Goal: Task Accomplishment & Management: Use online tool/utility

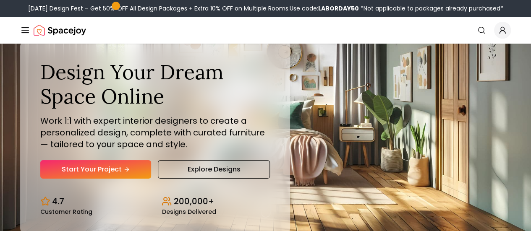
click at [0, 0] on link "Start Your Project" at bounding box center [0, 0] width 0 height 0
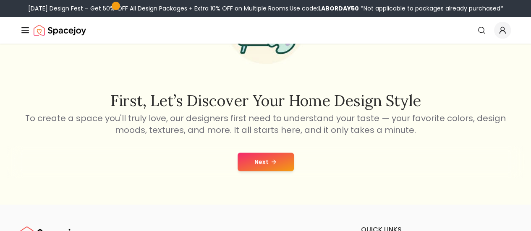
scroll to position [97, 0]
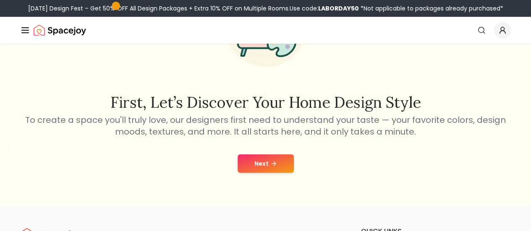
click at [282, 157] on button "Next" at bounding box center [266, 163] width 56 height 18
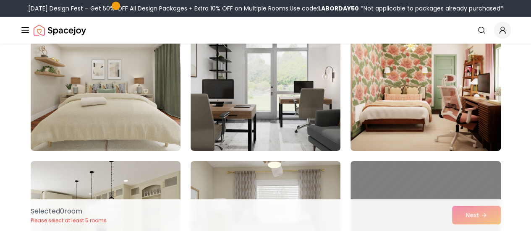
scroll to position [1396, 0]
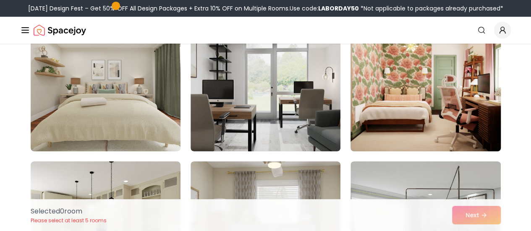
click at [442, 115] on img at bounding box center [425, 84] width 157 height 141
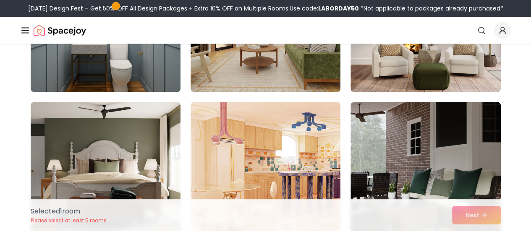
scroll to position [3913, 0]
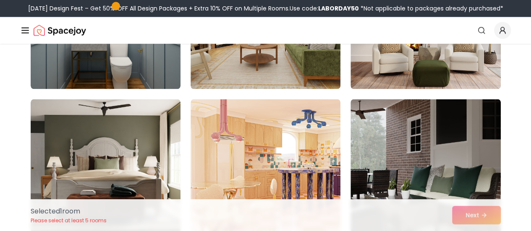
click at [464, 212] on div "Selected 1 room Please select at least 5 rooms Next" at bounding box center [265, 215] width 483 height 32
click at [462, 214] on div "Selected 1 room Please select at least 5 rooms Next" at bounding box center [265, 215] width 483 height 32
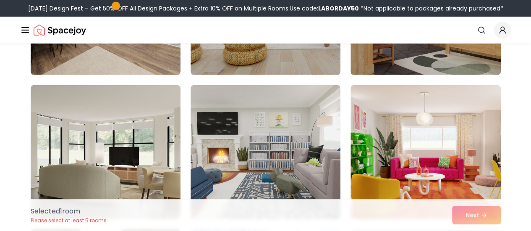
scroll to position [4376, 0]
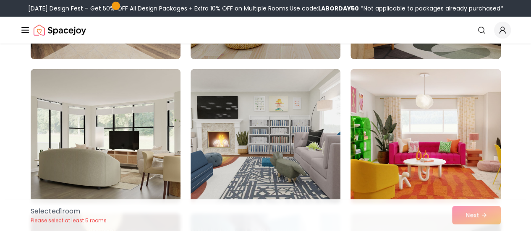
click at [441, 136] on img at bounding box center [425, 136] width 157 height 141
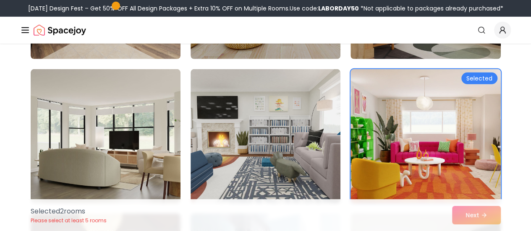
click at [469, 216] on div "Selected 2 room s Please select at least 5 rooms Next" at bounding box center [265, 215] width 483 height 32
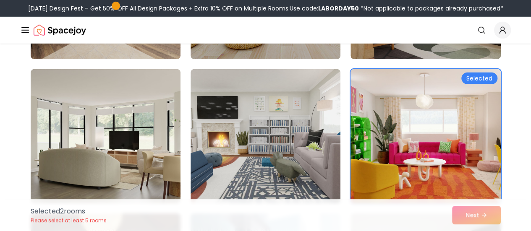
click at [468, 74] on div "Selected" at bounding box center [479, 79] width 36 height 12
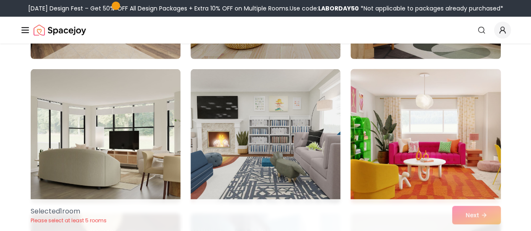
click at [436, 167] on img at bounding box center [425, 136] width 157 height 141
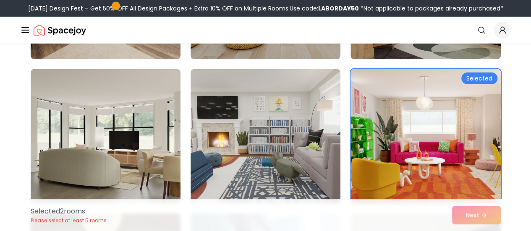
click at [461, 214] on div "Selected 2 room s Please select at least 5 rooms Next" at bounding box center [265, 215] width 483 height 32
click at [461, 213] on div "Selected 2 room s Please select at least 5 rooms Next" at bounding box center [265, 215] width 483 height 32
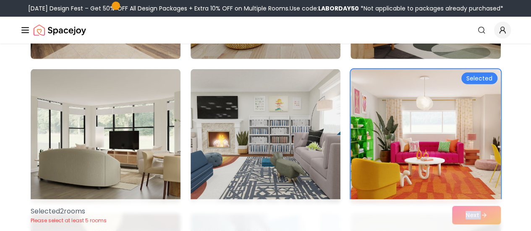
click at [461, 213] on div "Selected 2 room s Please select at least 5 rooms Next" at bounding box center [265, 215] width 483 height 32
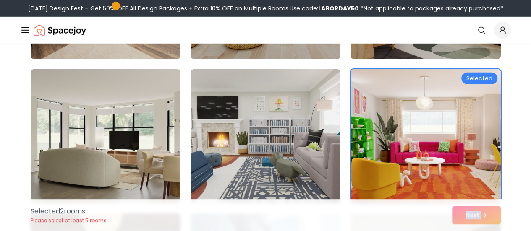
click at [0, 0] on link "Start Your Project" at bounding box center [0, 0] width 0 height 0
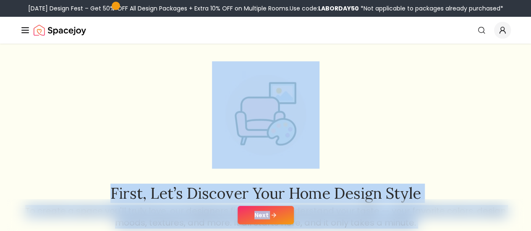
scroll to position [5, 0]
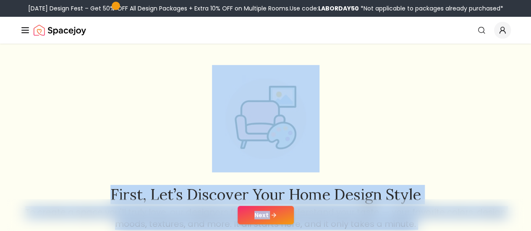
click at [387, 131] on div "First, let’s discover your home design style To create a space you'll truly lov…" at bounding box center [265, 147] width 483 height 165
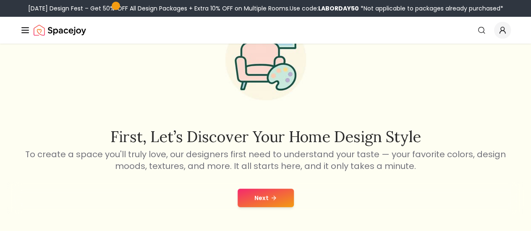
scroll to position [63, 0]
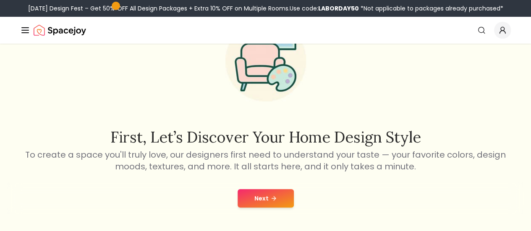
click at [265, 196] on button "Next" at bounding box center [266, 198] width 56 height 18
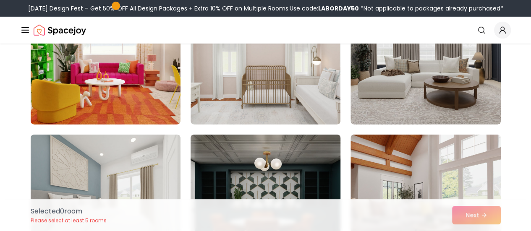
scroll to position [4411, 0]
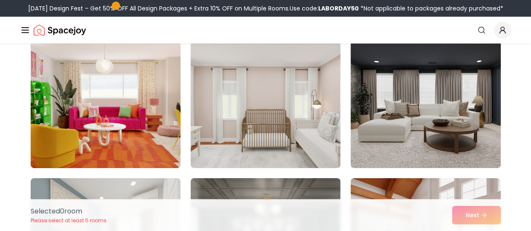
click at [150, 120] on img at bounding box center [105, 101] width 157 height 141
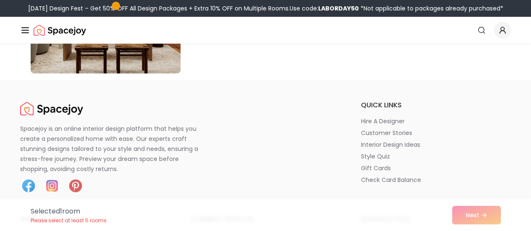
scroll to position [4938, 0]
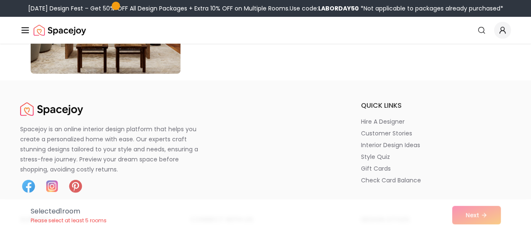
click at [473, 212] on div "Selected 1 room Please select at least 5 rooms Next" at bounding box center [265, 215] width 483 height 32
click at [470, 215] on div "Selected 1 room Please select at least 5 rooms Next" at bounding box center [265, 215] width 483 height 32
click at [0, 0] on link "AI Design" at bounding box center [0, 0] width 0 height 0
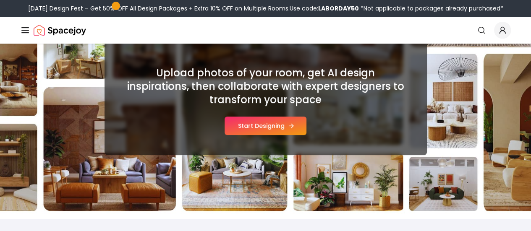
click at [253, 126] on button "Start Designing" at bounding box center [266, 126] width 82 height 18
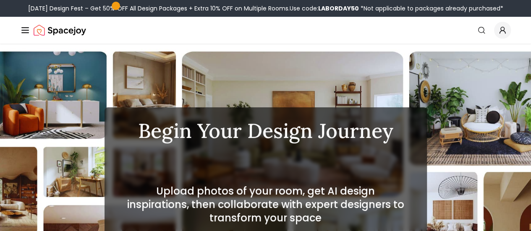
scroll to position [118, 0]
